Goal: Task Accomplishment & Management: Complete application form

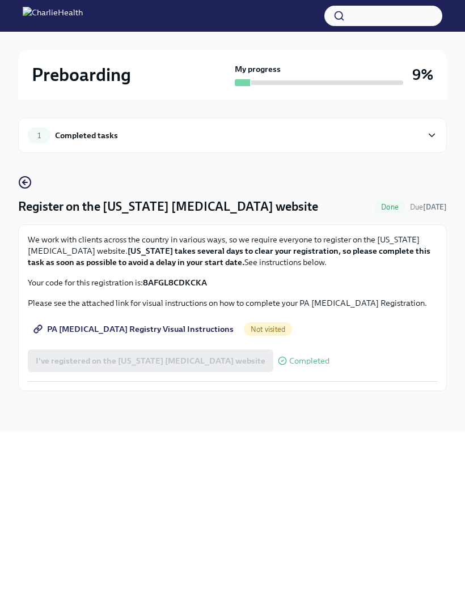
click at [427, 127] on div "1 Completed tasks" at bounding box center [232, 135] width 428 height 35
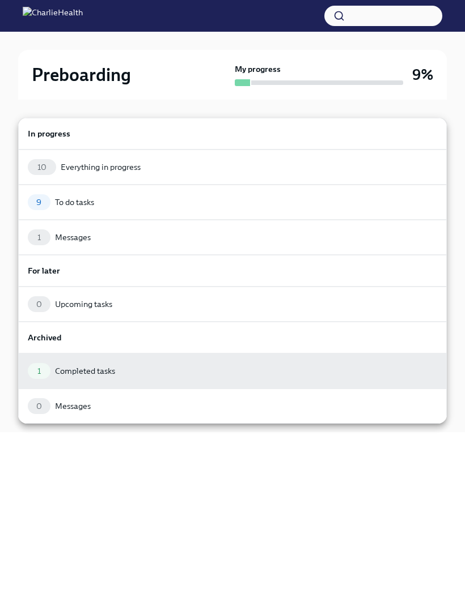
click at [288, 206] on div "9 To do tasks" at bounding box center [232, 202] width 409 height 16
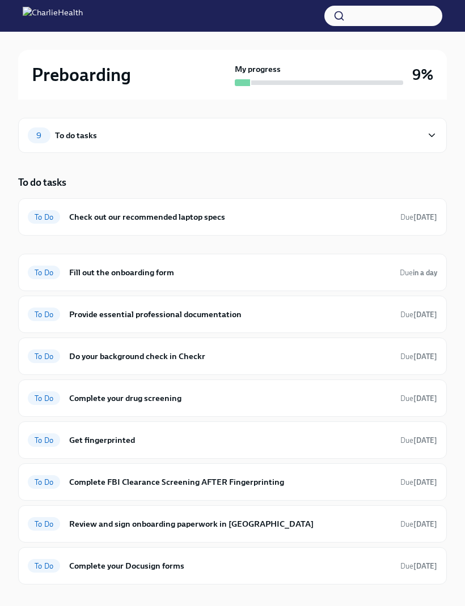
click at [342, 219] on h6 "Check out our recommended laptop specs" at bounding box center [230, 217] width 322 height 12
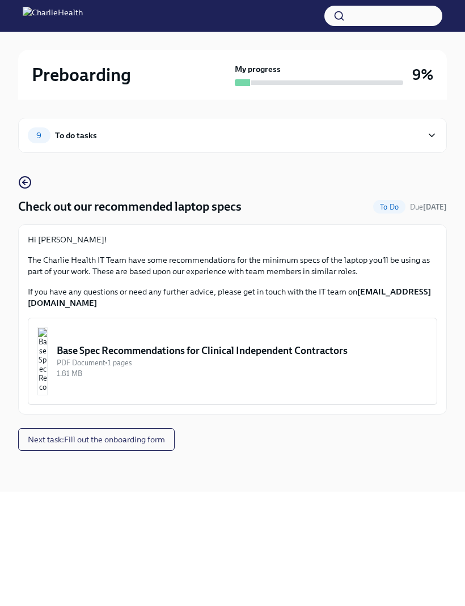
click at [155, 432] on button "Next task : Fill out the onboarding form" at bounding box center [96, 439] width 156 height 23
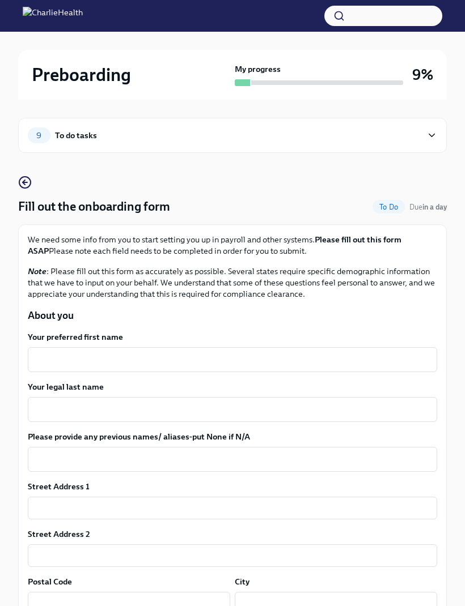
click at [300, 353] on textarea "Your preferred first name" at bounding box center [232, 360] width 395 height 14
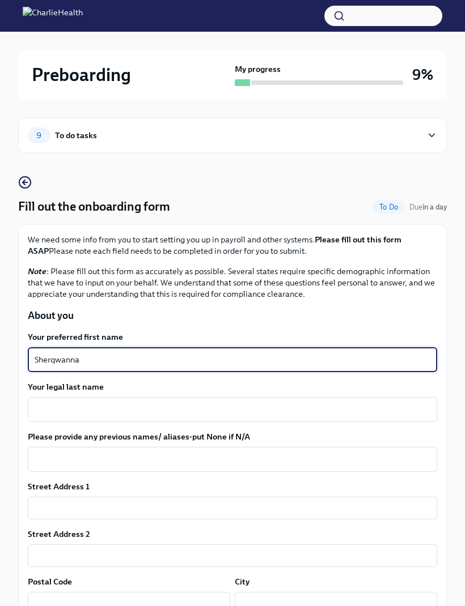
type textarea "Sherqwanna"
click at [172, 398] on div "x ​" at bounding box center [232, 409] width 409 height 25
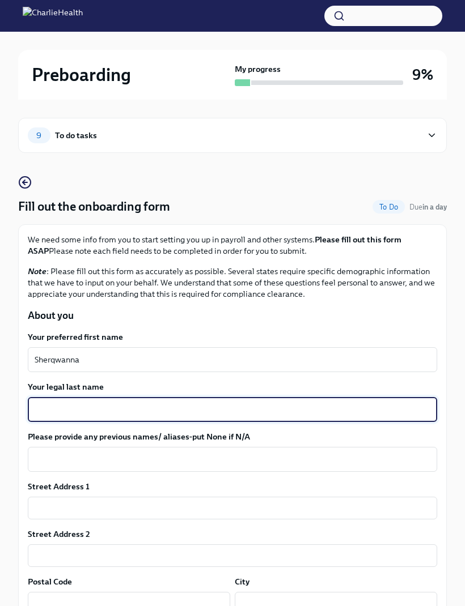
scroll to position [11, 0]
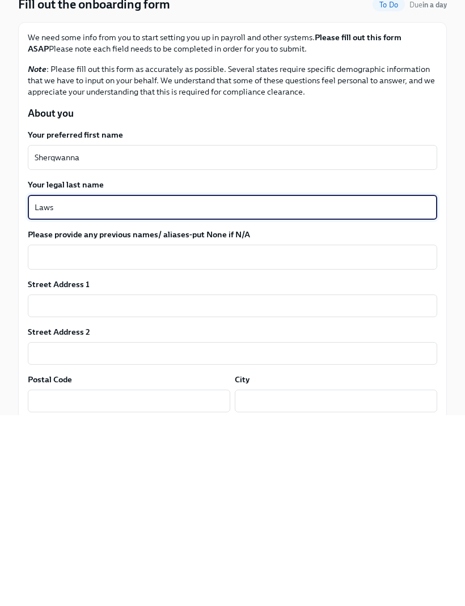
type textarea "Laws"
click at [219, 486] on input "text" at bounding box center [232, 497] width 409 height 23
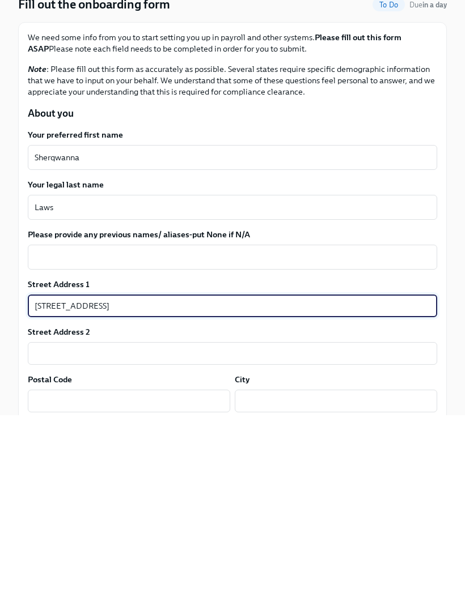
type input "[STREET_ADDRESS]"
click at [224, 534] on input "text" at bounding box center [232, 545] width 409 height 23
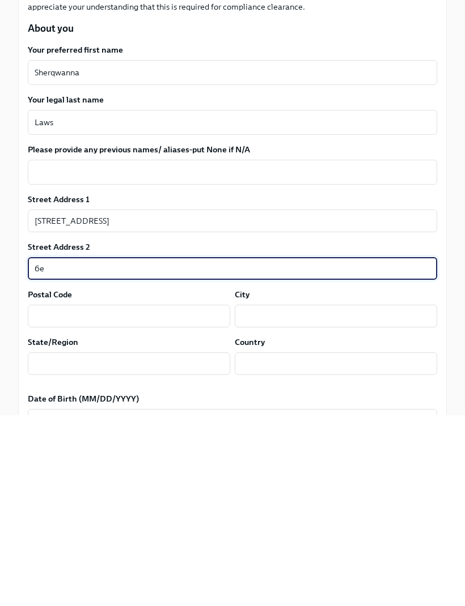
scroll to position [99, 0]
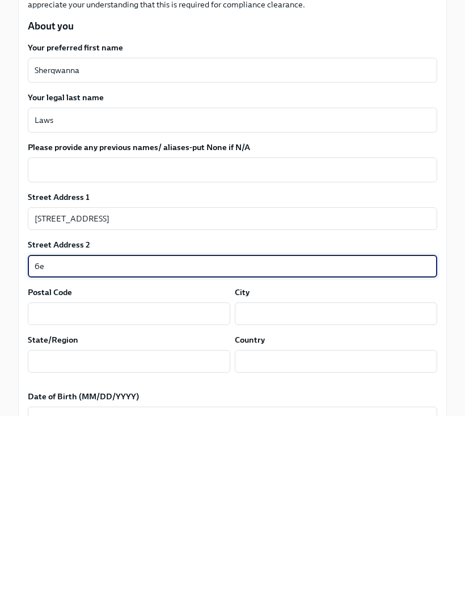
type input "6e"
click at [147, 493] on input "text" at bounding box center [129, 504] width 202 height 23
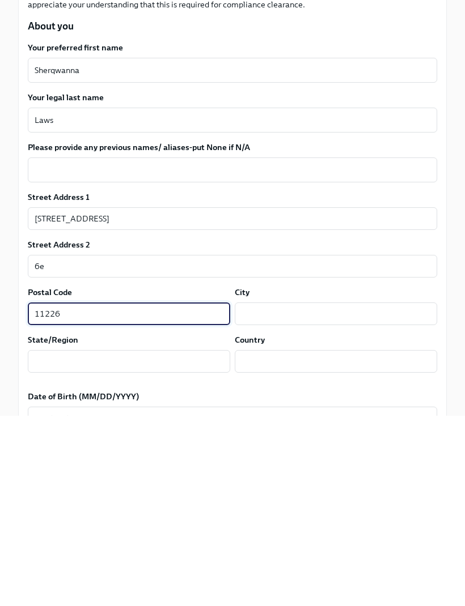
type input "11226"
click at [318, 493] on input "text" at bounding box center [336, 504] width 202 height 23
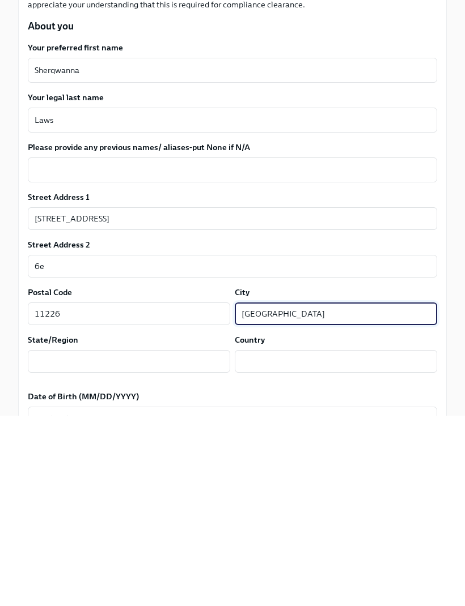
type input "[GEOGRAPHIC_DATA]"
click at [301, 541] on input "text" at bounding box center [336, 552] width 202 height 23
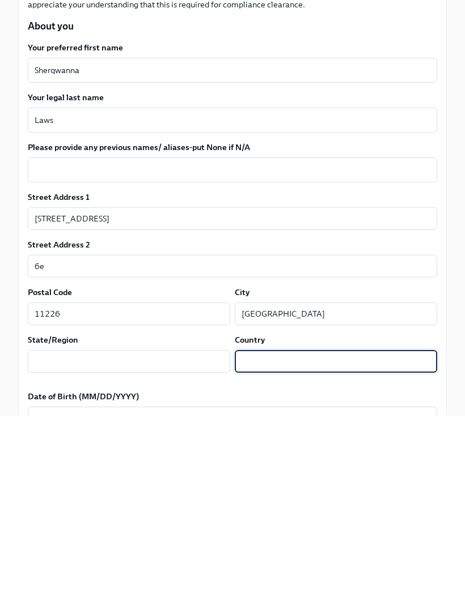
type input "K"
type input "[GEOGRAPHIC_DATA]"
click at [195, 541] on input "text" at bounding box center [129, 552] width 202 height 23
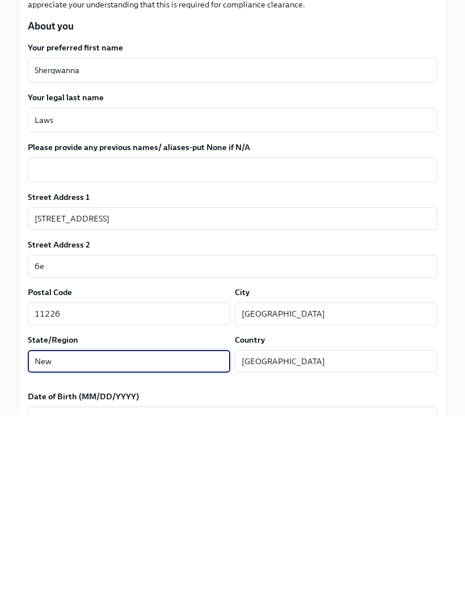
type input "New"
click at [365, 541] on input "[GEOGRAPHIC_DATA]" at bounding box center [336, 552] width 202 height 23
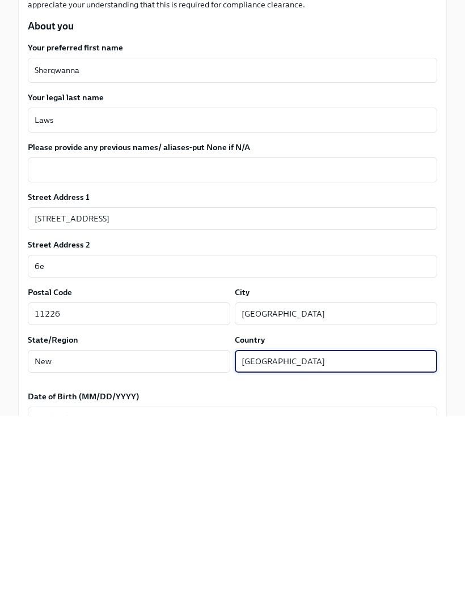
type input "[GEOGRAPHIC_DATA]"
click at [198, 541] on input "New" at bounding box center [129, 552] width 202 height 23
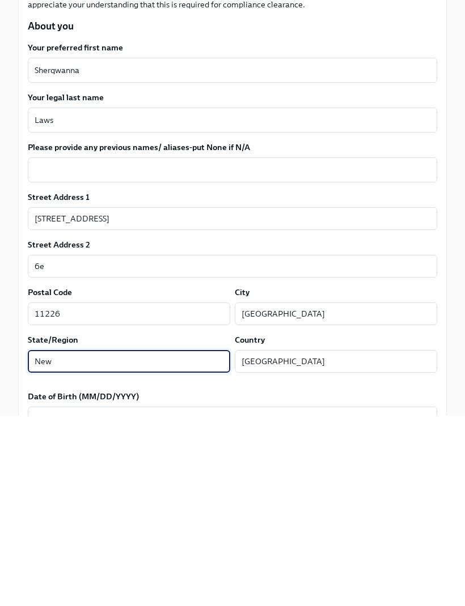
click at [209, 541] on input "New" at bounding box center [129, 552] width 202 height 23
type input "[US_STATE]"
click at [199, 603] on textarea "Date of Birth (MM/DD/YYYY)" at bounding box center [232, 610] width 395 height 14
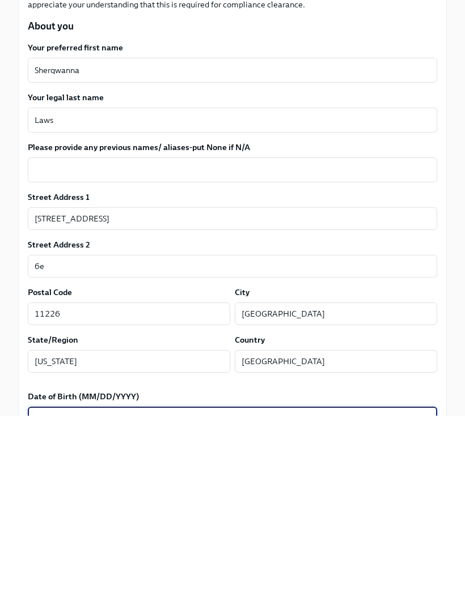
scroll to position [292, 0]
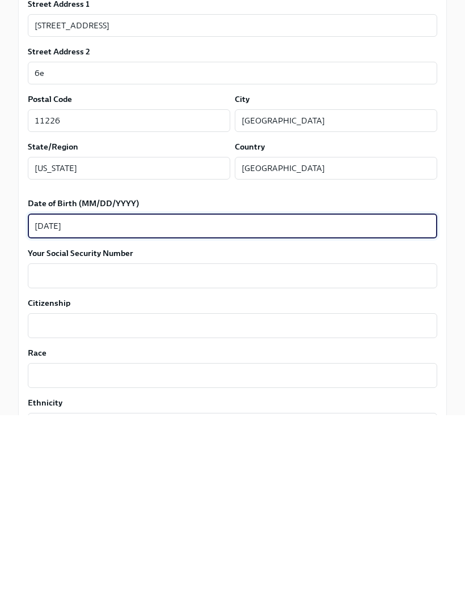
type textarea "[DATE]"
click at [332, 460] on textarea "Your Social Security Number" at bounding box center [232, 467] width 395 height 14
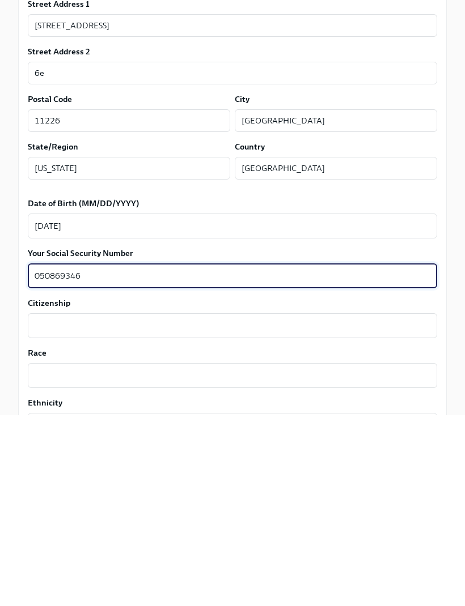
type textarea "050869346"
click at [280, 510] on textarea "Citizenship" at bounding box center [232, 517] width 395 height 14
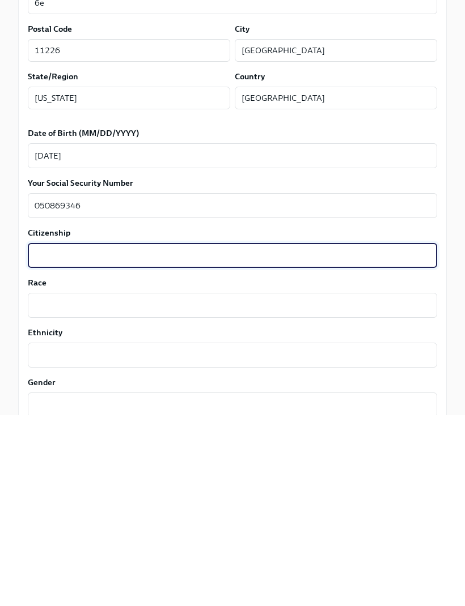
scroll to position [363, 0]
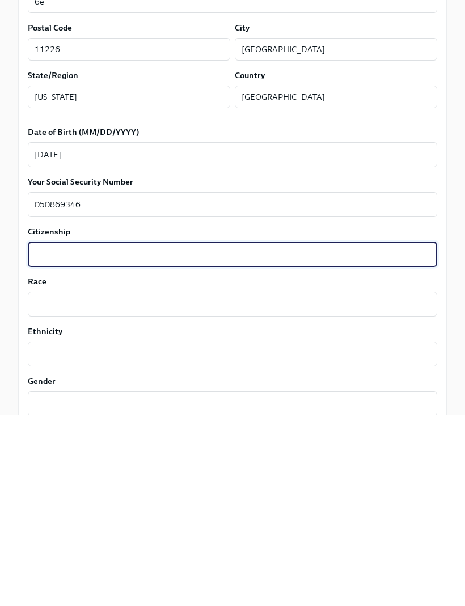
click at [293, 488] on textarea "Race" at bounding box center [232, 495] width 395 height 14
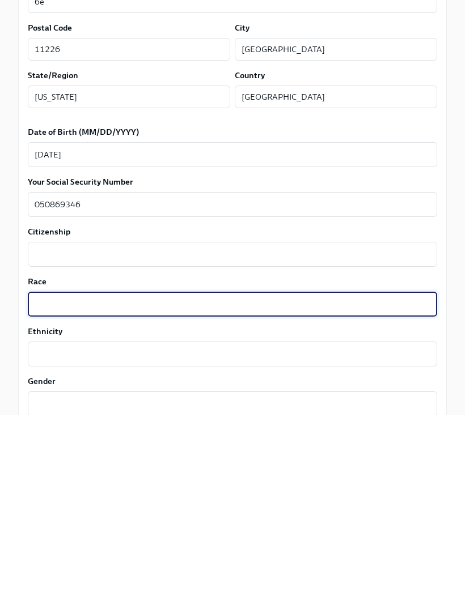
click at [310, 438] on textarea "Citizenship" at bounding box center [232, 445] width 395 height 14
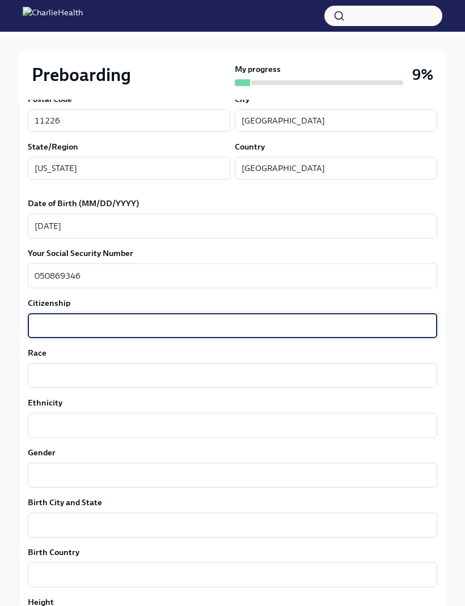
scroll to position [482, 0]
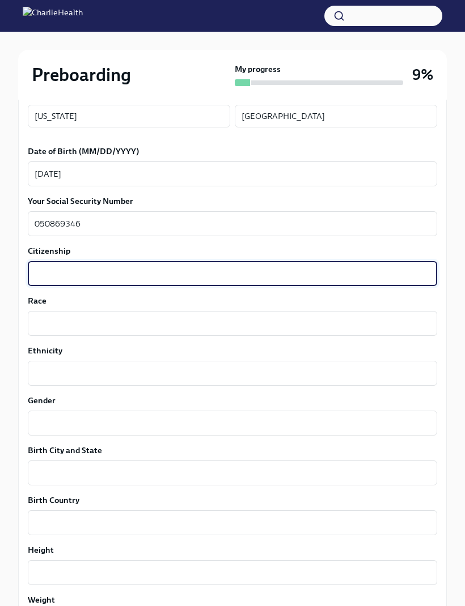
click at [307, 271] on textarea "Citizenship" at bounding box center [232, 274] width 395 height 14
type textarea "Citizen"
click at [302, 346] on label "Ethnicity" at bounding box center [232, 351] width 409 height 11
click at [302, 367] on textarea "Ethnicity" at bounding box center [232, 374] width 395 height 14
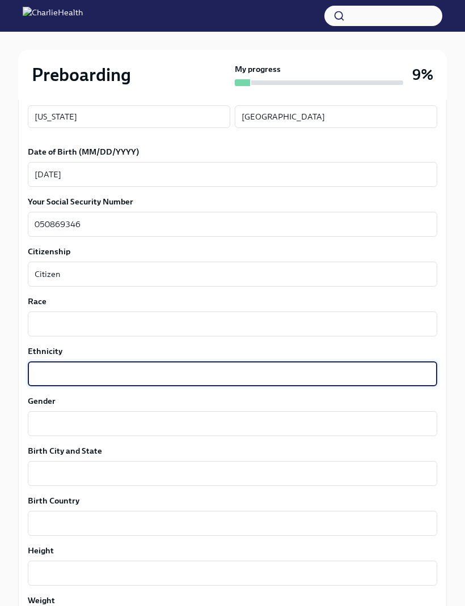
click at [313, 319] on textarea "Race" at bounding box center [232, 324] width 395 height 14
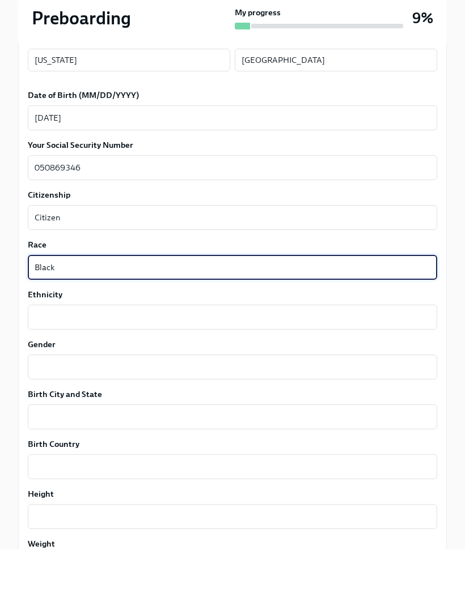
type textarea "Black"
click at [305, 367] on textarea "Ethnicity" at bounding box center [232, 374] width 395 height 14
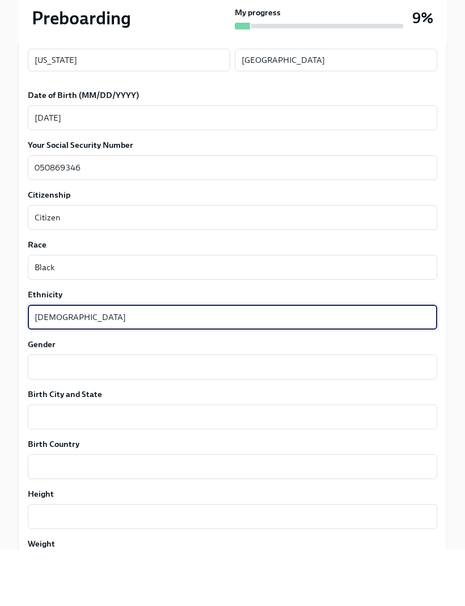
type textarea "[DEMOGRAPHIC_DATA]"
click at [267, 417] on textarea "Gender" at bounding box center [232, 424] width 395 height 14
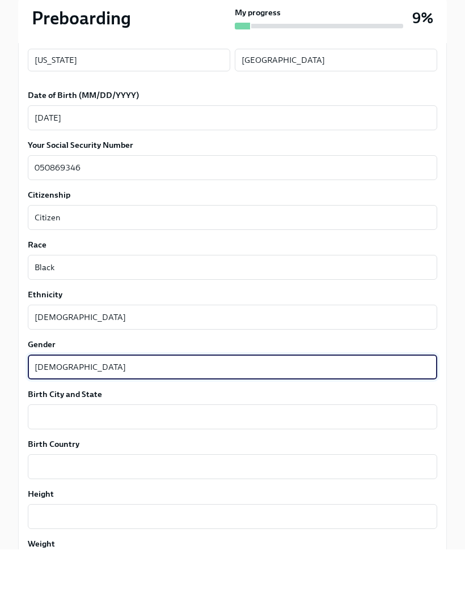
type textarea "[DEMOGRAPHIC_DATA]"
click at [232, 467] on textarea "Birth City and State" at bounding box center [232, 474] width 395 height 14
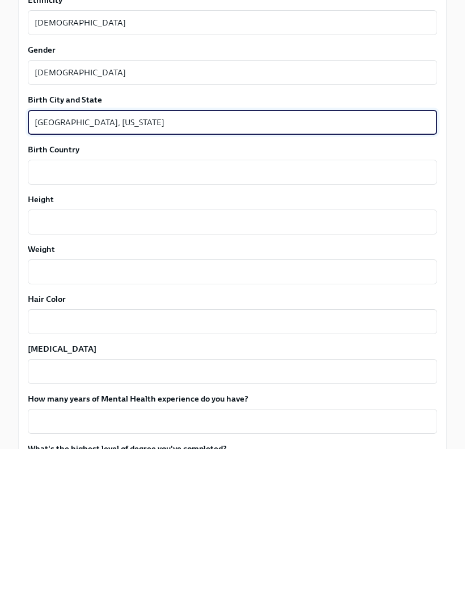
scroll to position [736, 0]
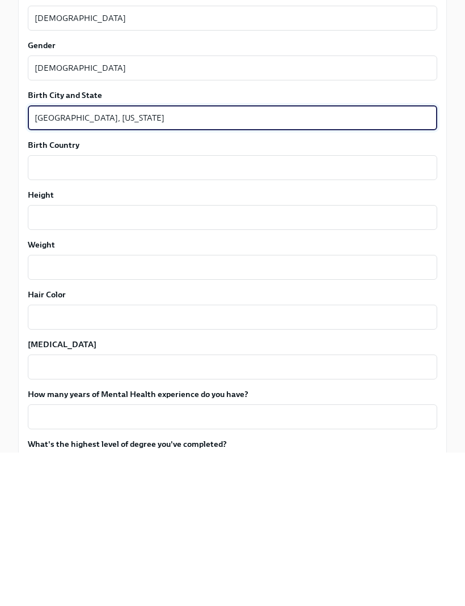
type textarea "[GEOGRAPHIC_DATA], [US_STATE]"
click at [246, 315] on textarea "Birth Country" at bounding box center [232, 322] width 395 height 14
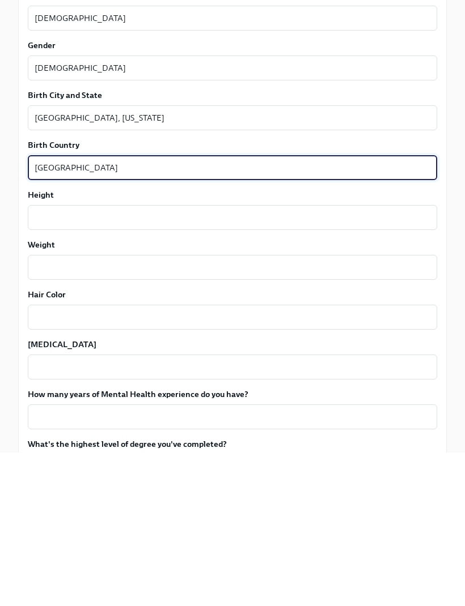
type textarea "[GEOGRAPHIC_DATA]"
click at [279, 365] on textarea "Height" at bounding box center [232, 372] width 395 height 14
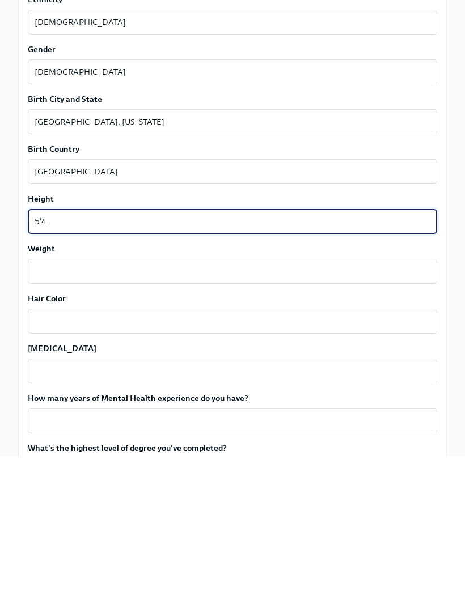
type textarea "5’4"
click at [314, 415] on textarea "Weight" at bounding box center [232, 422] width 395 height 14
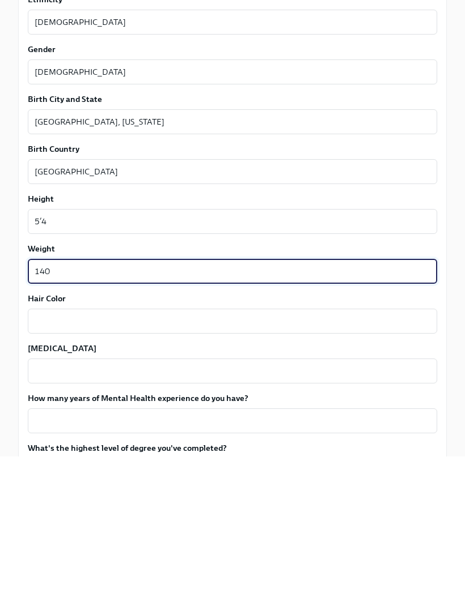
type textarea "140"
click at [297, 465] on textarea "Hair Color" at bounding box center [232, 472] width 395 height 14
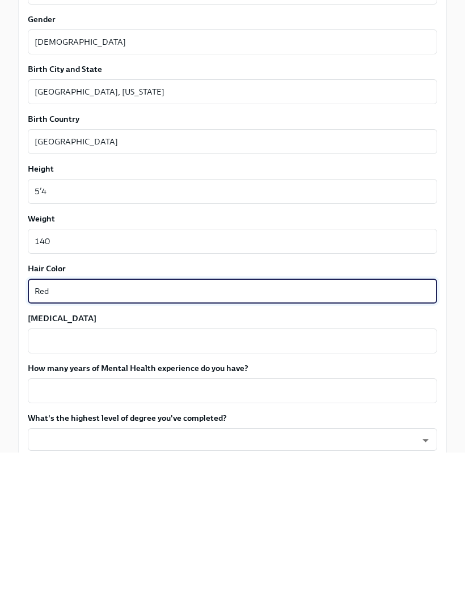
scroll to position [836, 0]
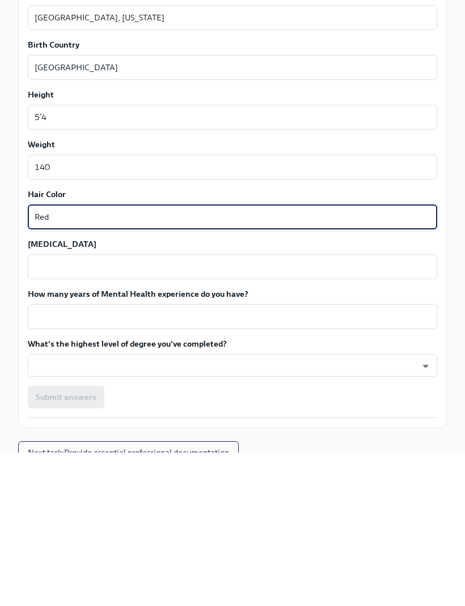
type textarea "Red"
click at [248, 414] on textarea "[MEDICAL_DATA]" at bounding box center [232, 421] width 395 height 14
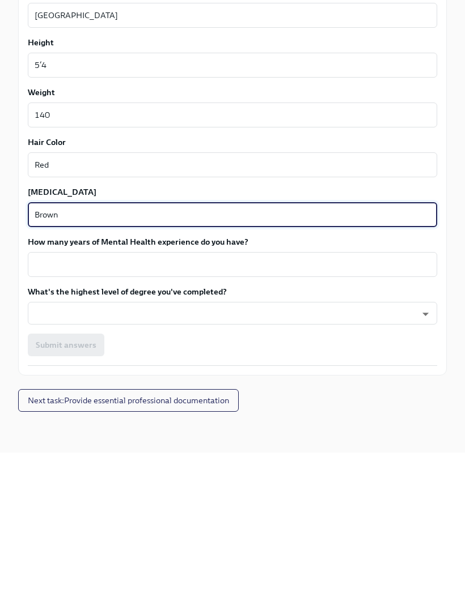
scroll to position [851, 0]
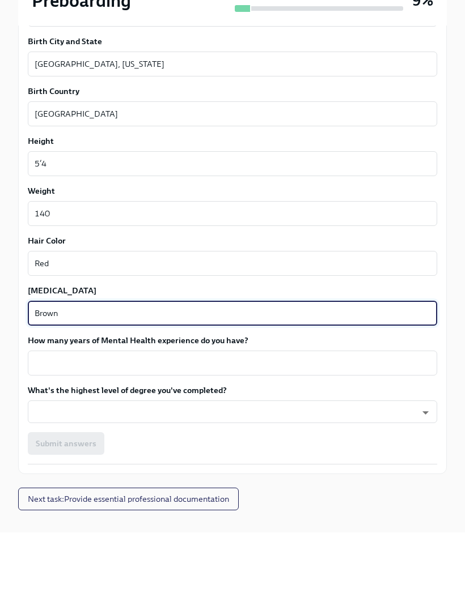
type textarea "Brown"
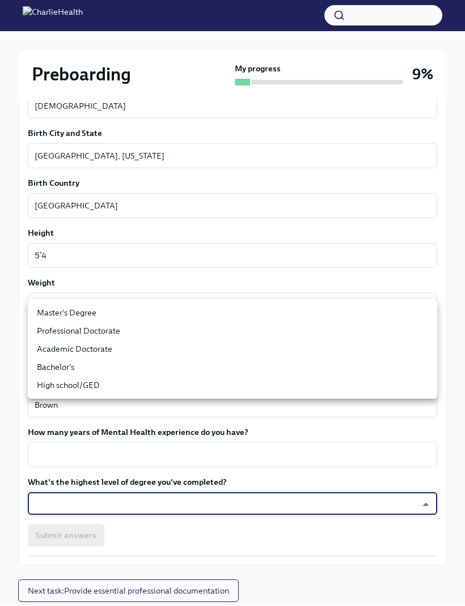
click at [103, 312] on li "Master's Degree" at bounding box center [232, 313] width 409 height 18
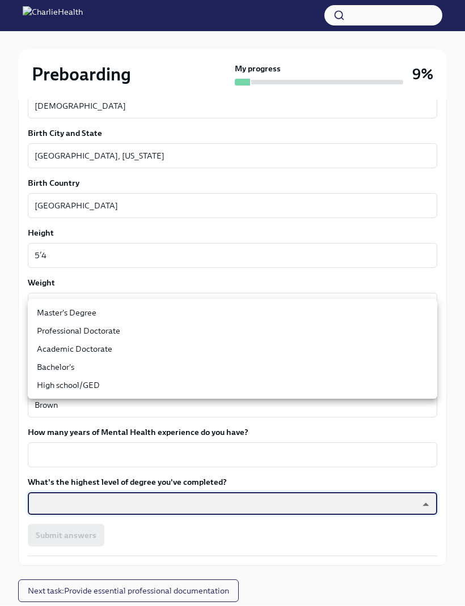
type input "2vBr-ghkD"
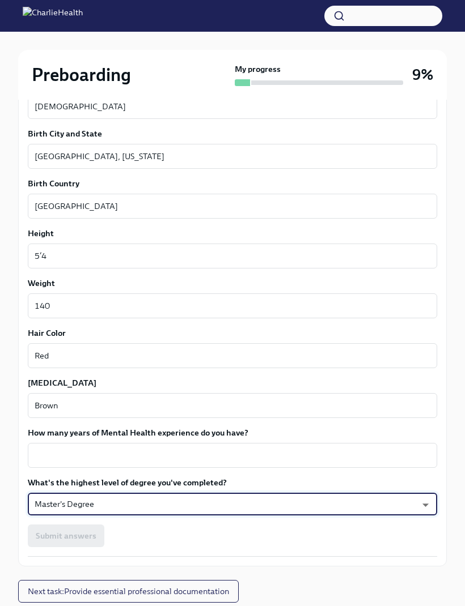
click at [188, 462] on textarea "How many years of Mental Health experience do you have?" at bounding box center [232, 456] width 395 height 14
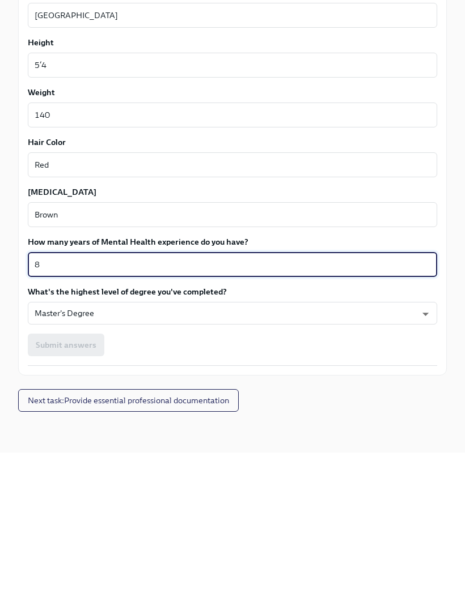
scroll to position [889, 0]
type textarea "8"
type textarea "10 years"
click at [94, 487] on div "Submit answers" at bounding box center [232, 498] width 409 height 23
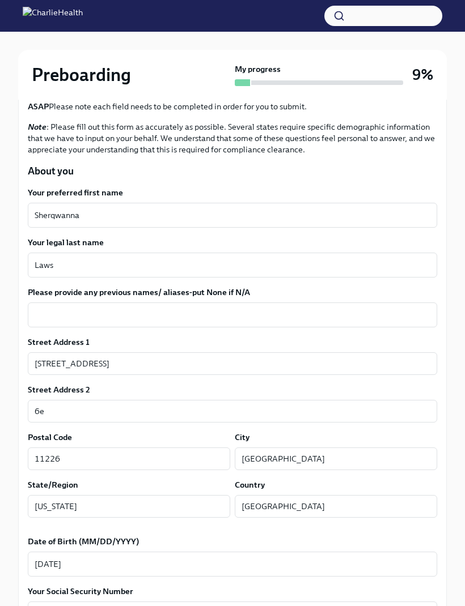
scroll to position [134, 0]
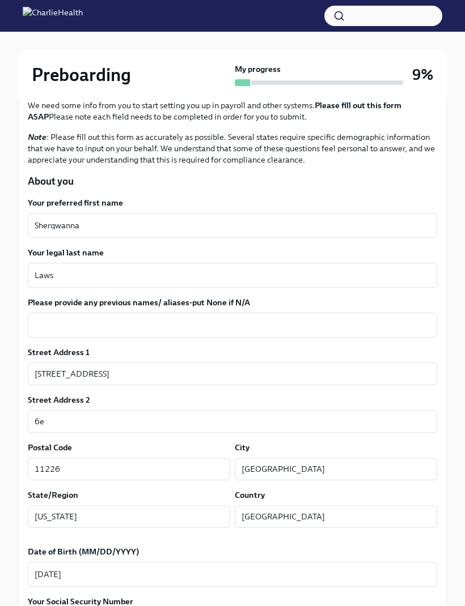
click at [184, 323] on textarea "Please provide any previous names/ aliases-put None if N/A" at bounding box center [232, 325] width 395 height 14
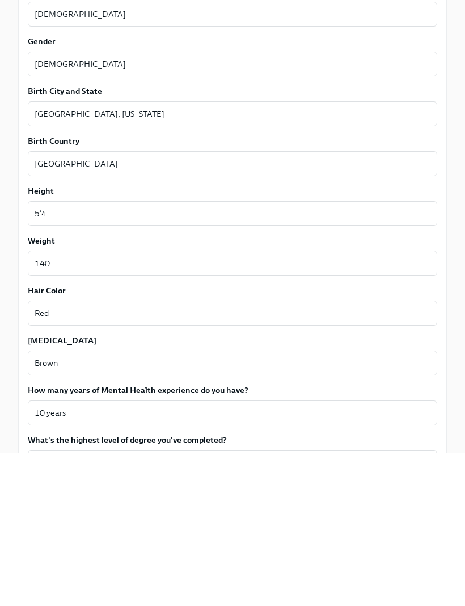
scroll to position [889, 0]
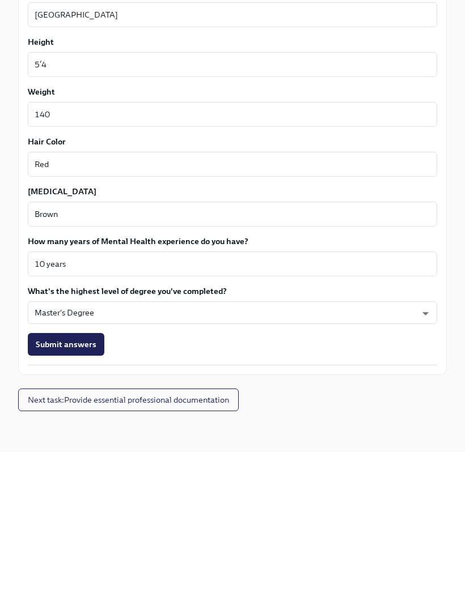
type textarea "N/A"
click at [83, 493] on span "Submit answers" at bounding box center [66, 498] width 61 height 11
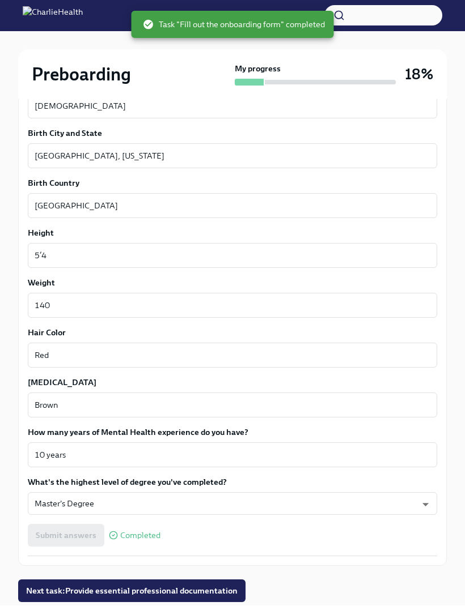
click at [125, 591] on span "Next task : Provide essential professional documentation" at bounding box center [131, 591] width 211 height 11
